Goal: Task Accomplishment & Management: Use online tool/utility

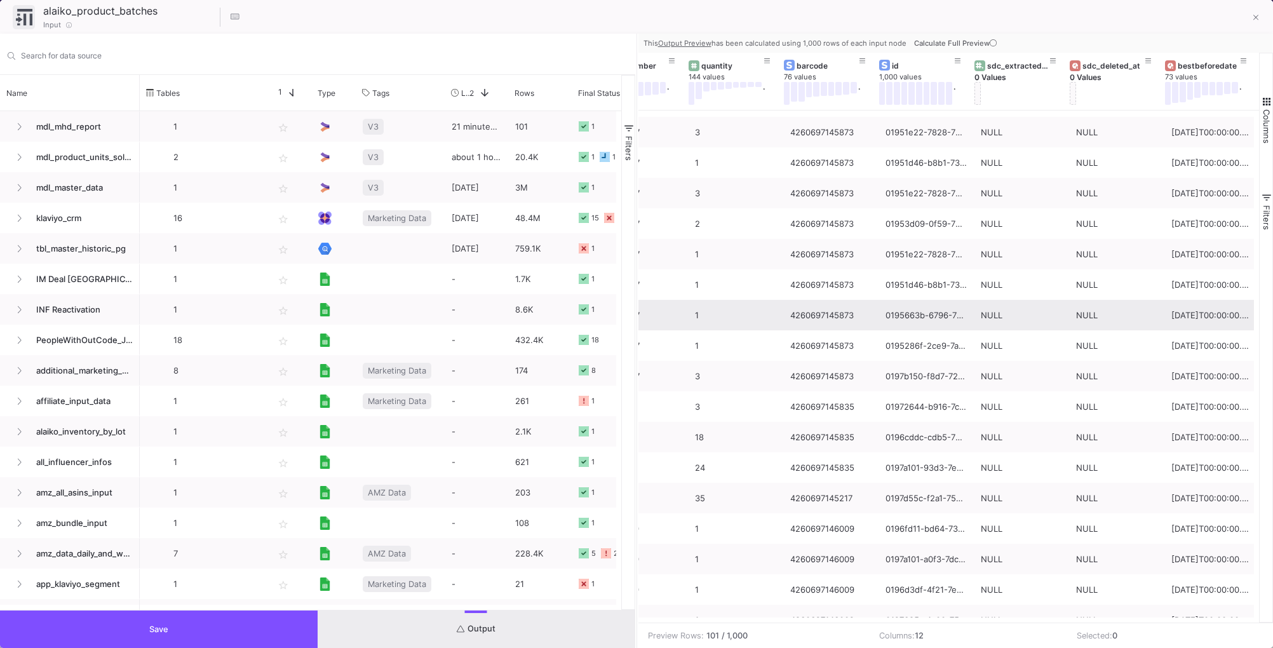
scroll to position [1364, 0]
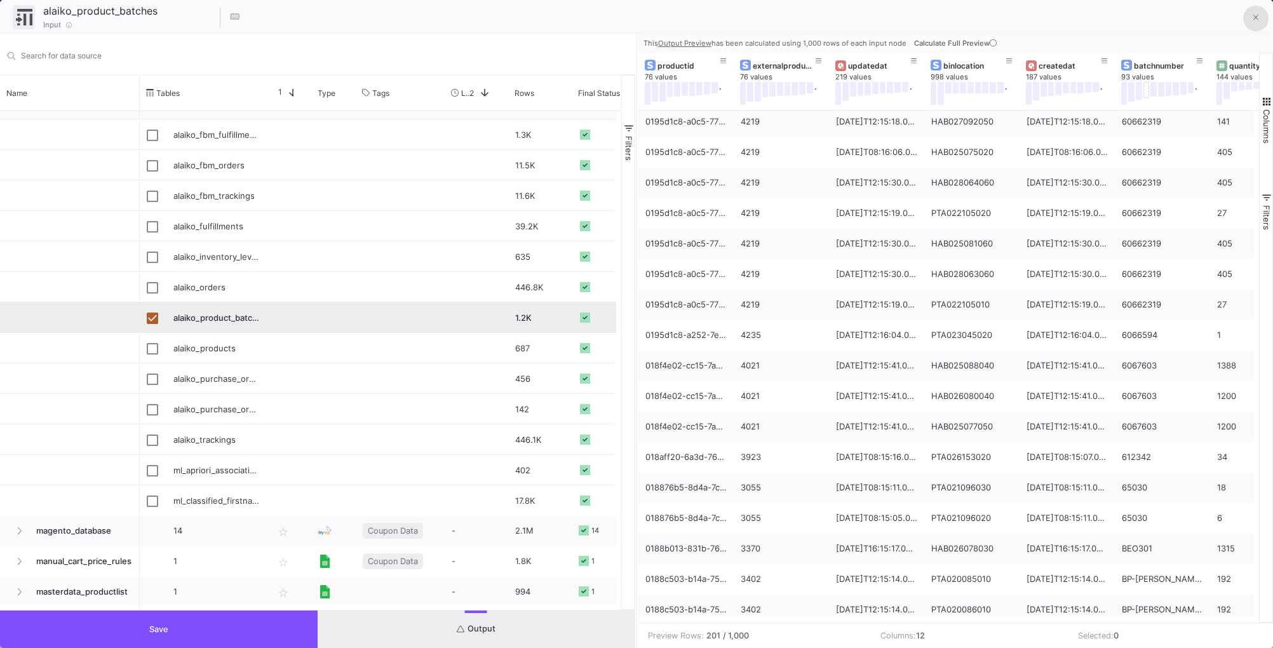
click at [1261, 12] on button at bounding box center [1255, 18] width 25 height 25
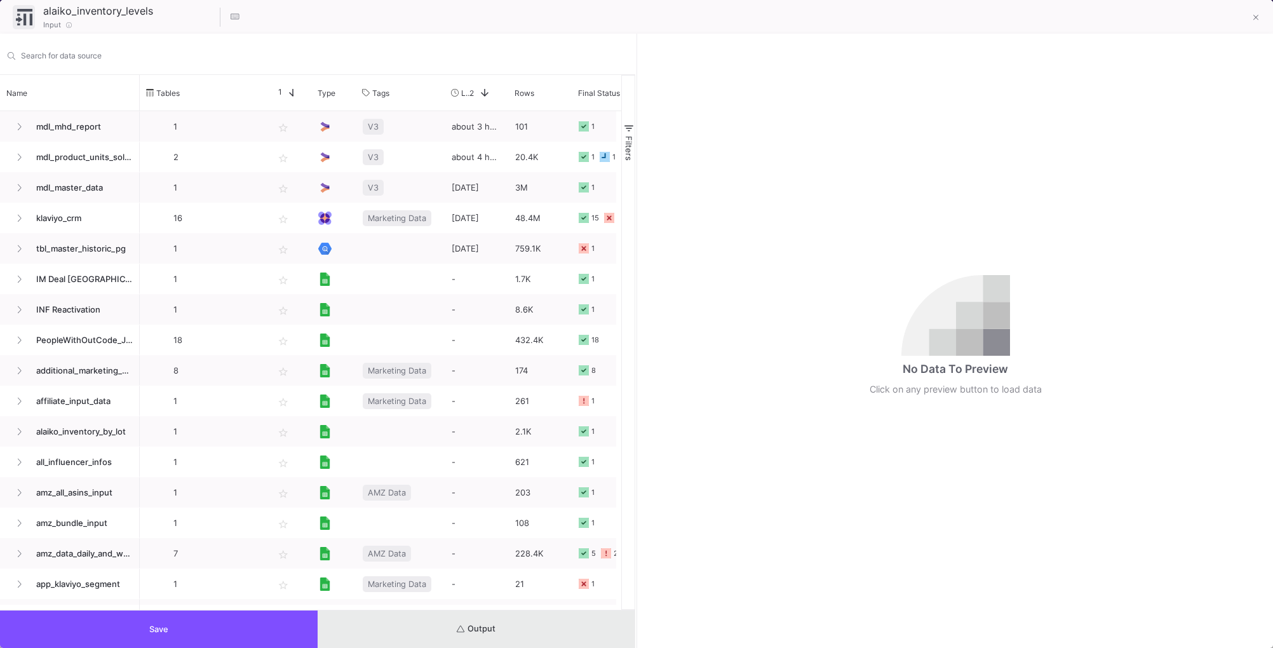
click at [495, 630] on span "Output" at bounding box center [476, 629] width 39 height 10
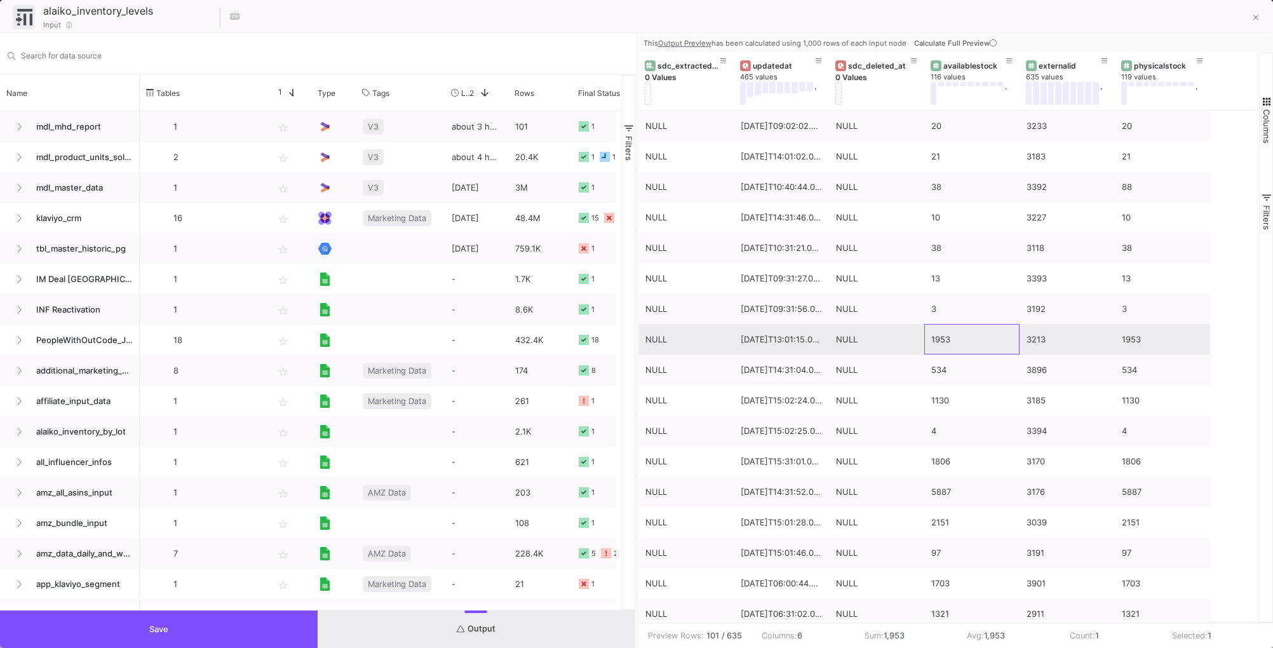
click at [969, 341] on div "1953" at bounding box center [971, 340] width 81 height 30
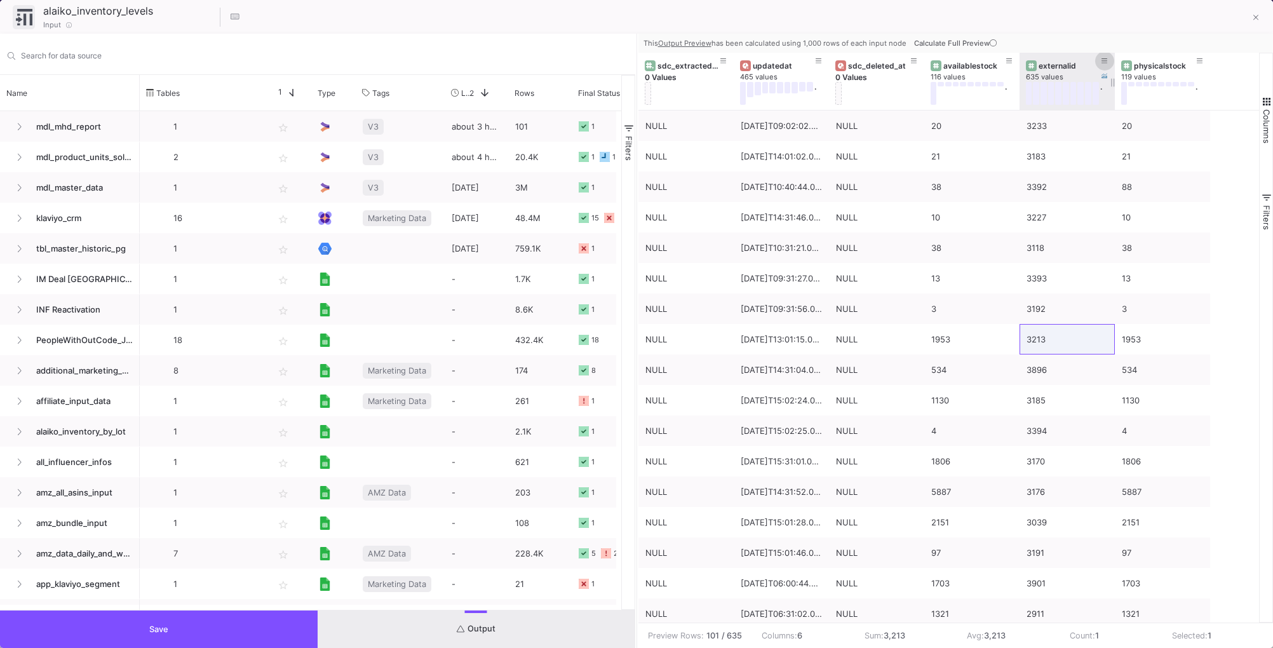
click at [1103, 58] on icon at bounding box center [1104, 61] width 6 height 7
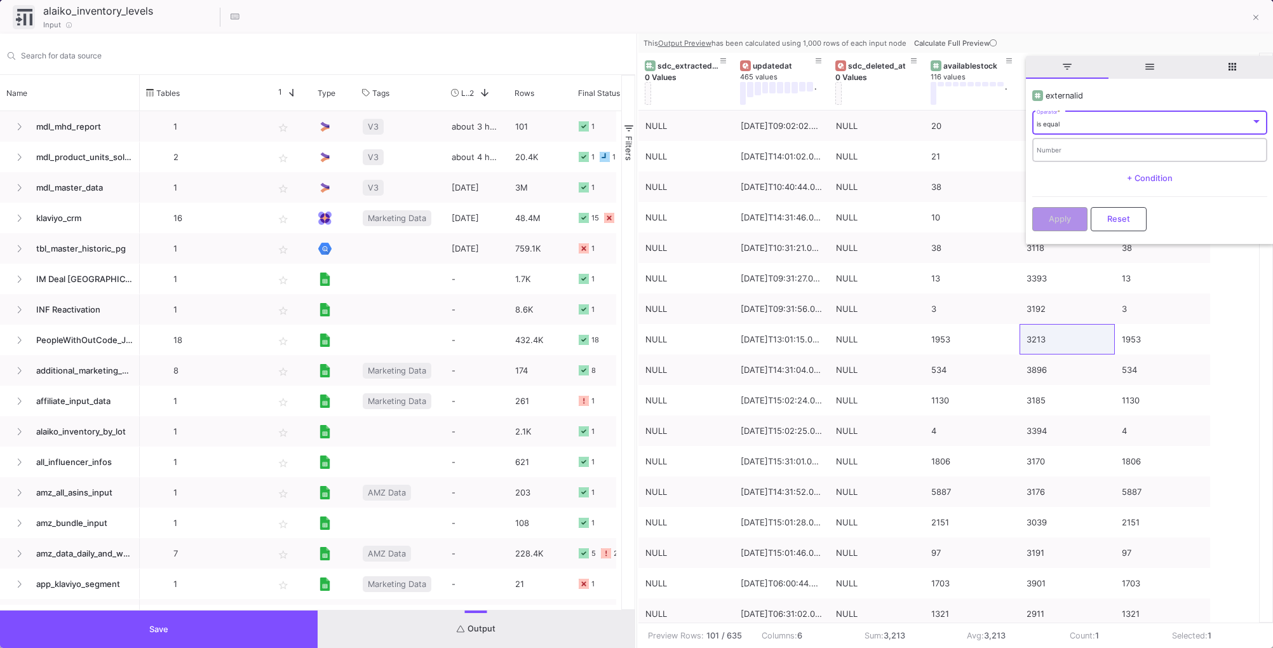
click at [1082, 154] on input "Number" at bounding box center [1149, 151] width 225 height 8
type input "3968"
click at [1039, 225] on button "Apply" at bounding box center [1059, 218] width 55 height 24
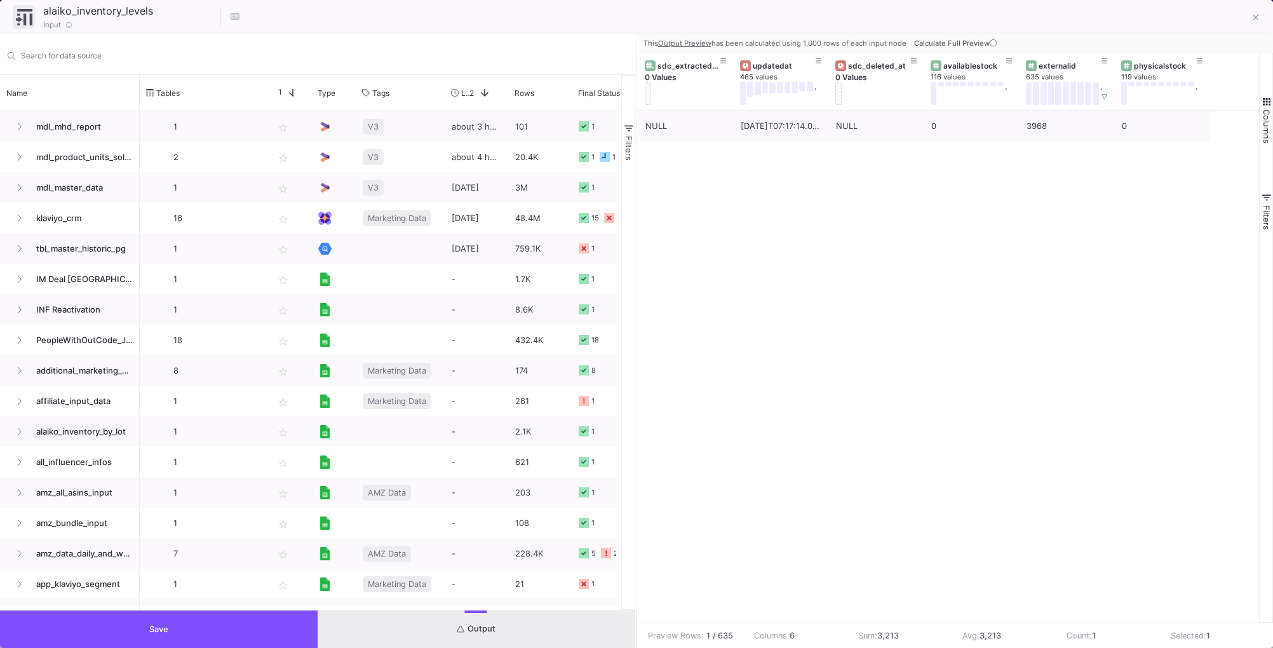
click at [1019, 210] on div "NULL [DATE]T07:17:14.000Z NULL 0 3968 0" at bounding box center [948, 367] width 621 height 512
click at [1104, 94] on icon at bounding box center [1104, 97] width 6 height 6
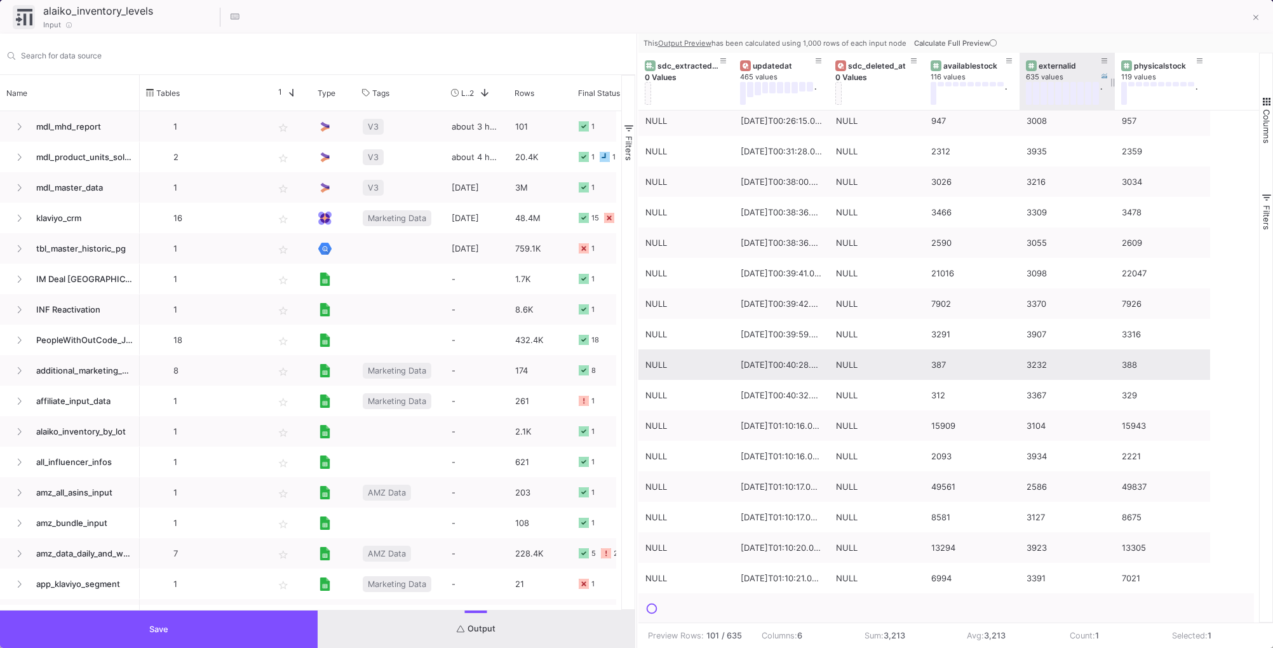
scroll to position [2515, 0]
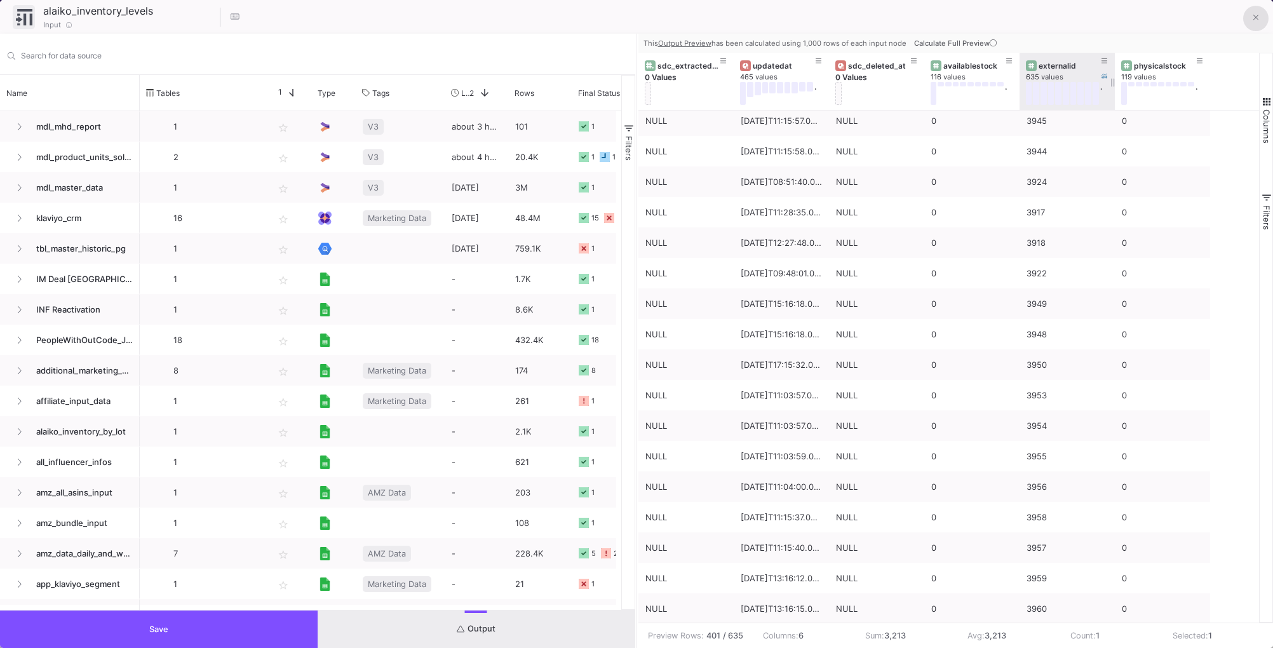
click at [1254, 20] on icon at bounding box center [1256, 17] width 6 height 9
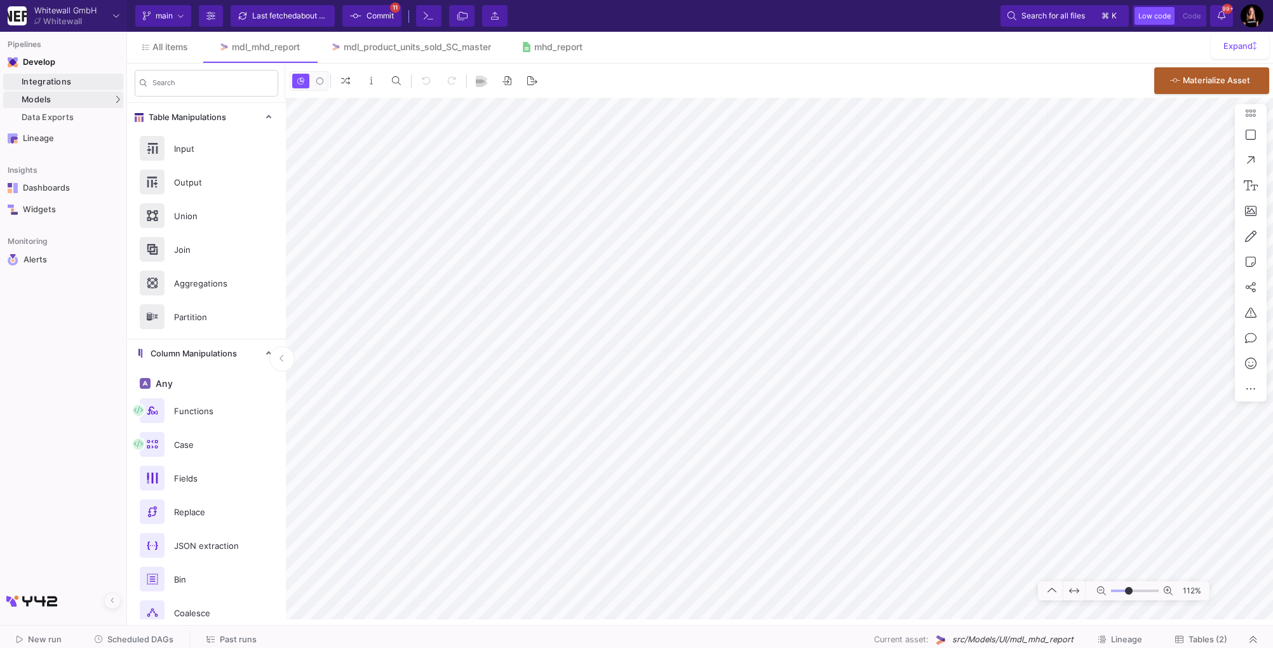
click at [64, 83] on div "Integrations" at bounding box center [71, 82] width 98 height 10
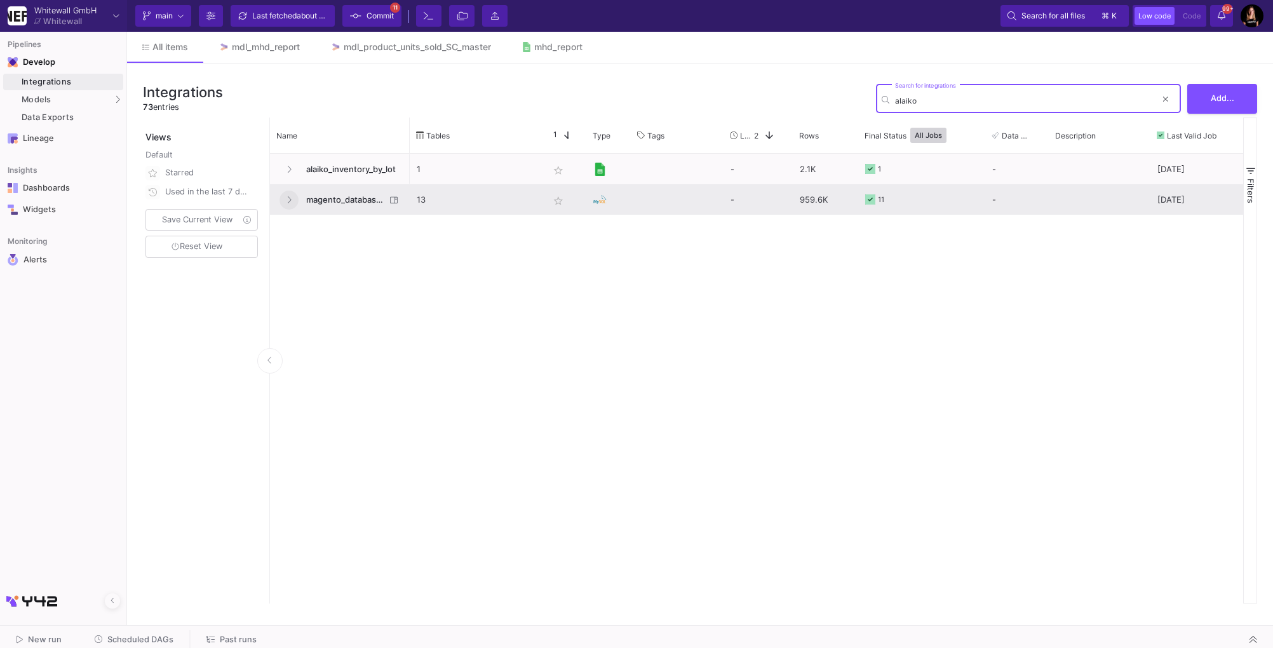
type input "alaiko"
click at [286, 203] on icon at bounding box center [288, 200] width 5 height 8
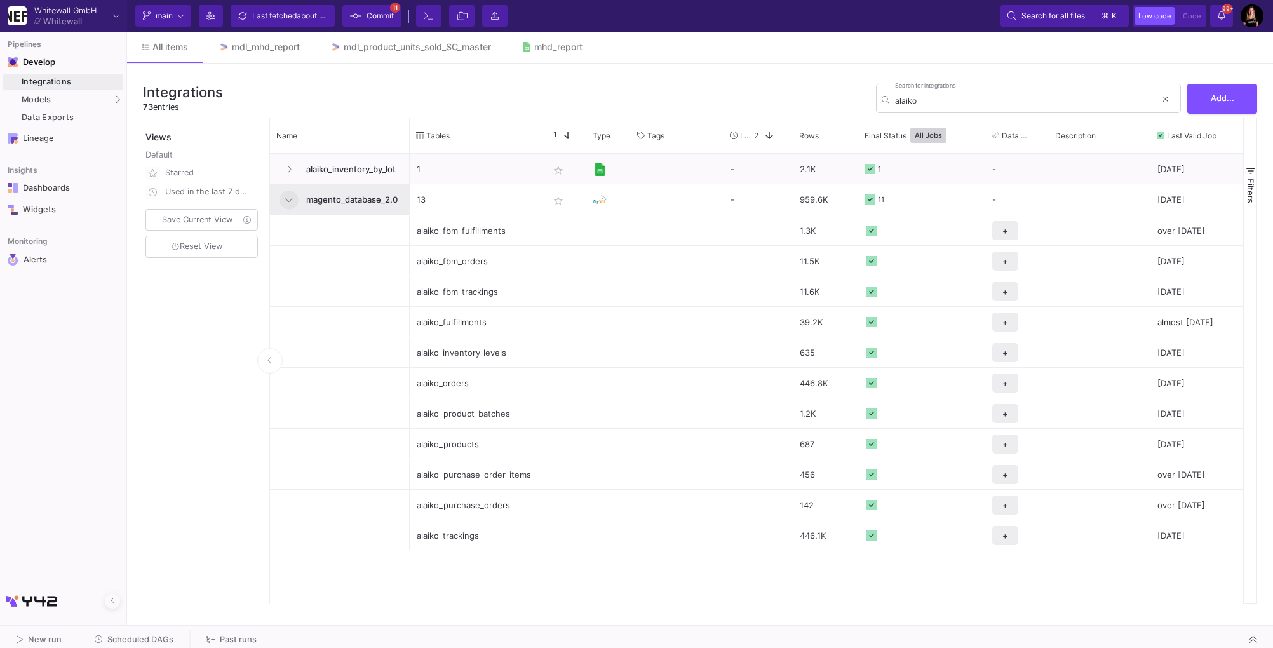
click at [90, 388] on div "Pipelines Develop Integrations Models Models UI-Models SQL-Models Data Exports …" at bounding box center [63, 340] width 126 height 616
click at [267, 46] on div "mdl_mhd_report" at bounding box center [266, 47] width 68 height 10
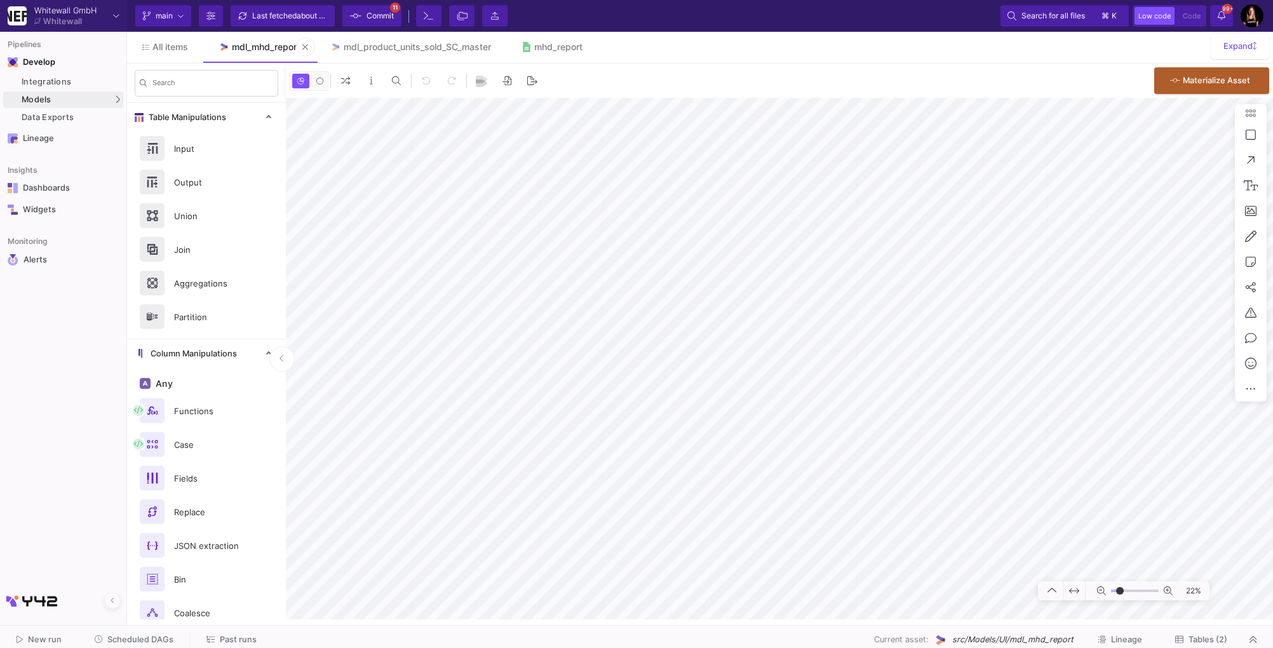
type input "6"
